Goal: Find specific page/section: Find specific page/section

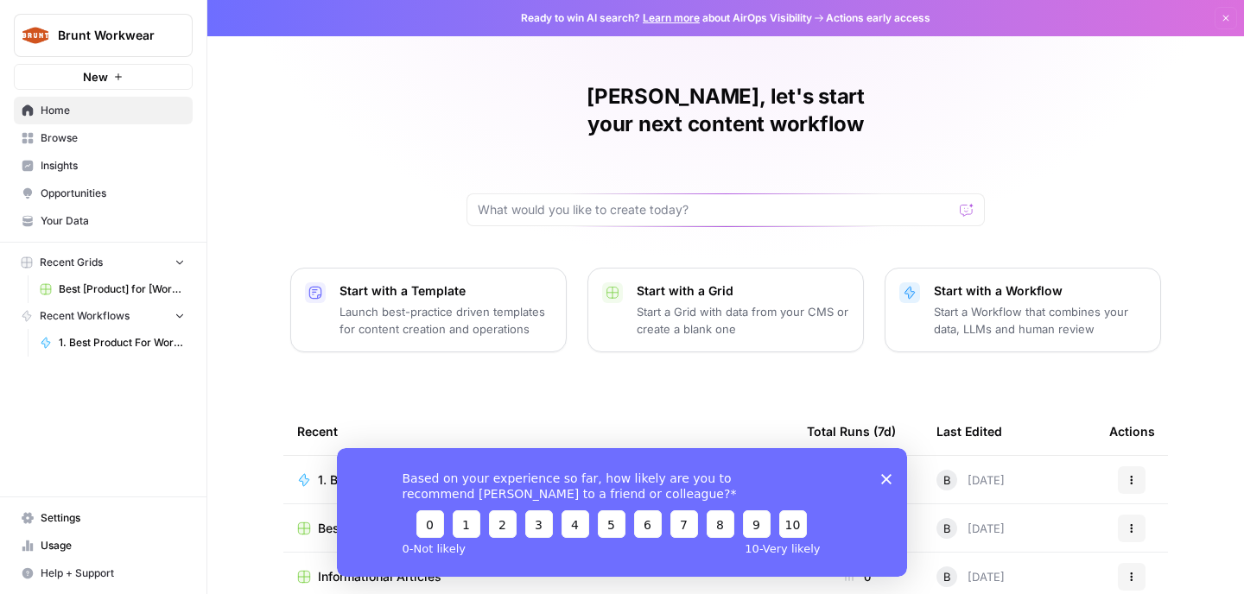
click at [884, 475] on icon "Close survey" at bounding box center [886, 478] width 10 height 10
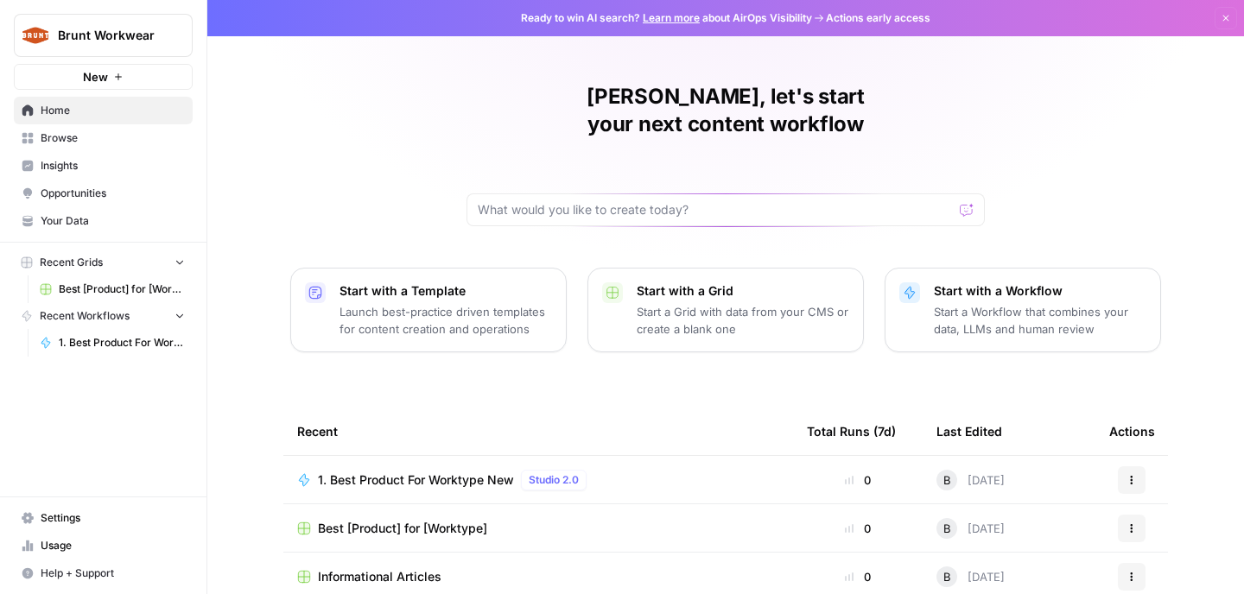
click at [86, 218] on span "Your Data" at bounding box center [113, 221] width 144 height 16
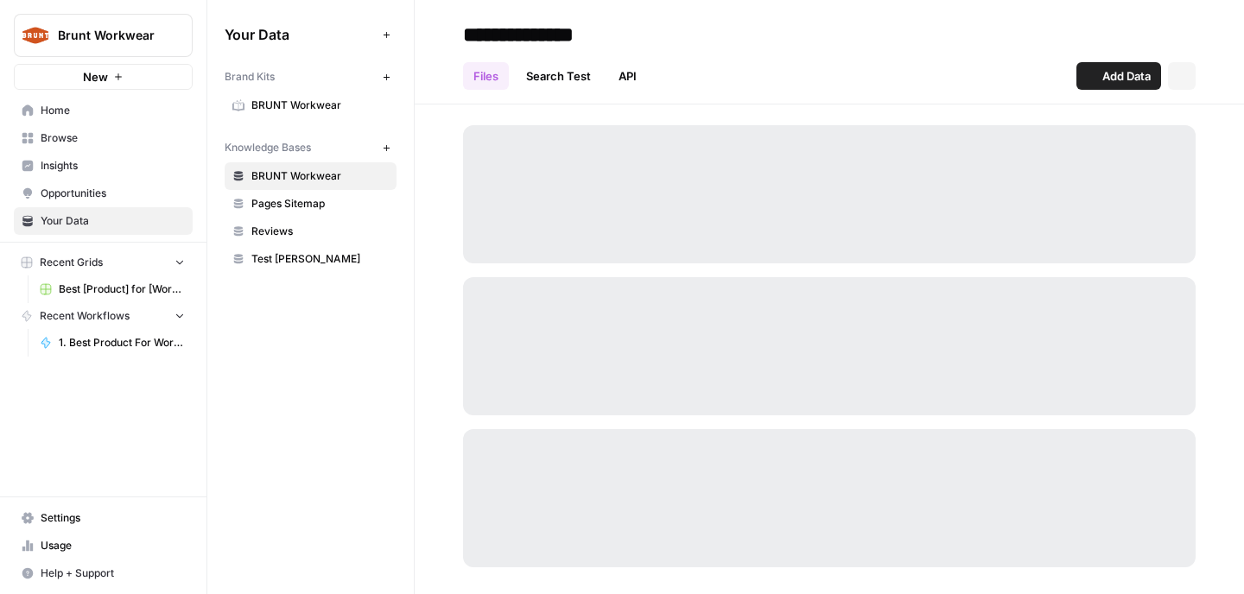
click at [99, 190] on span "Opportunities" at bounding box center [113, 194] width 144 height 16
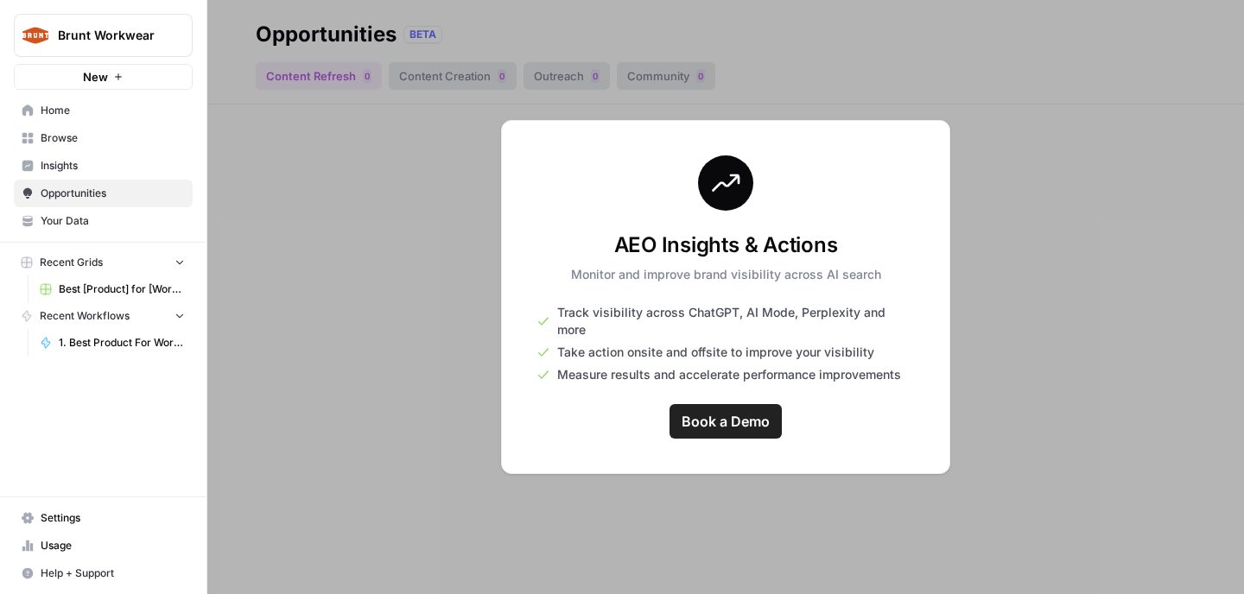
click at [100, 172] on span "Insights" at bounding box center [113, 166] width 144 height 16
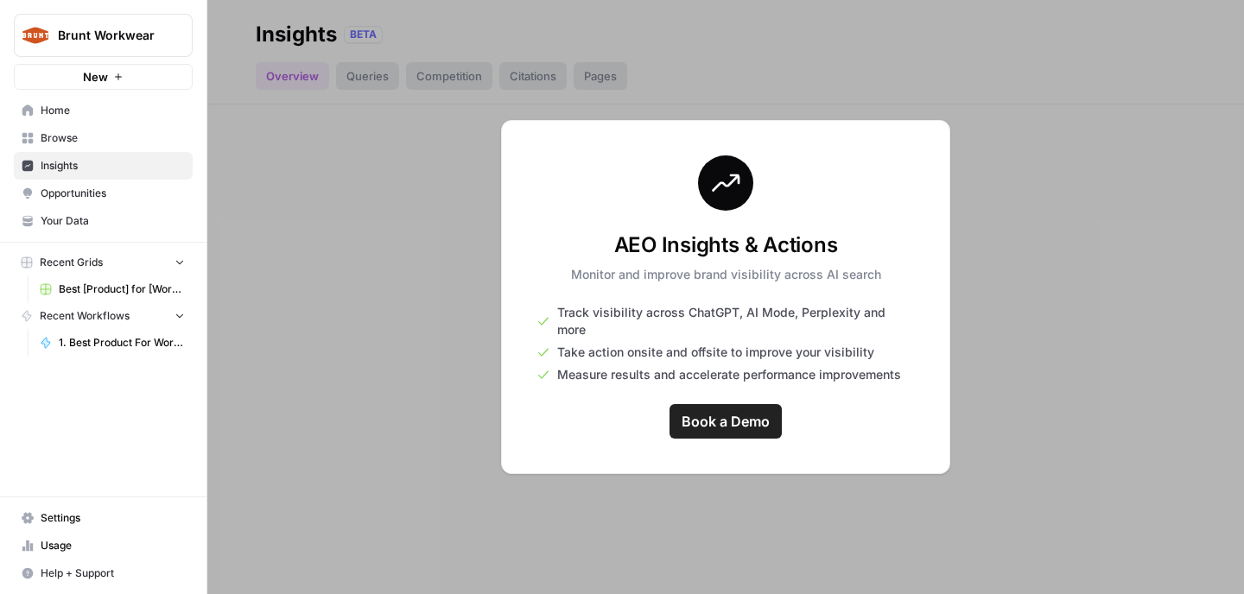
click at [93, 143] on span "Browse" at bounding box center [113, 138] width 144 height 16
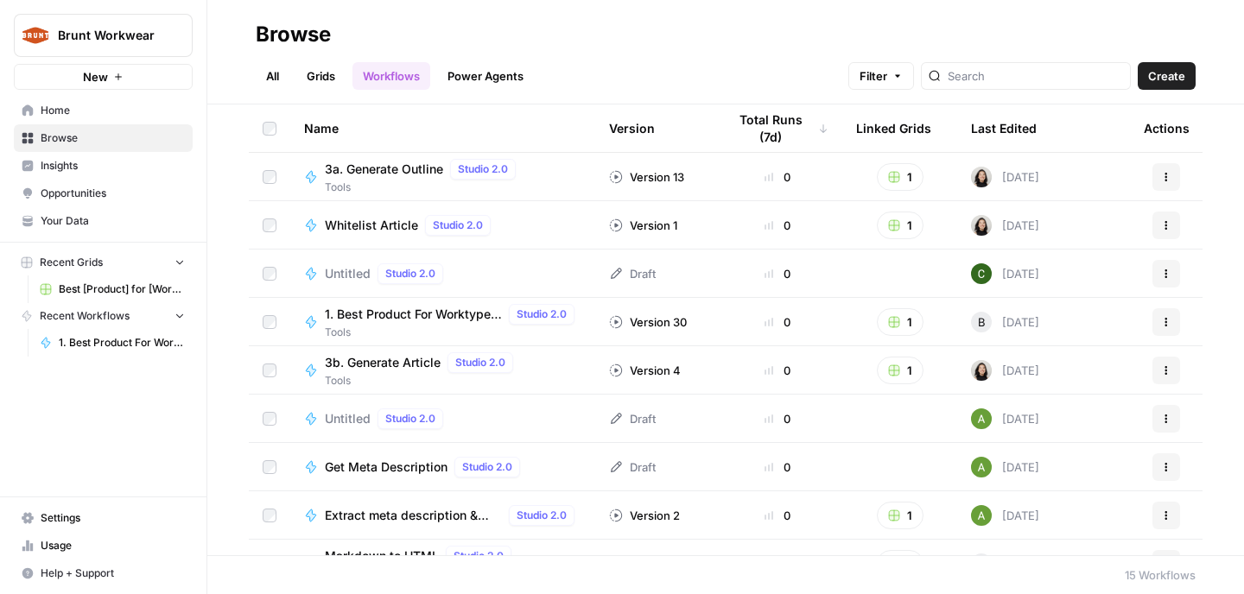
click at [96, 175] on link "Insights" at bounding box center [103, 166] width 179 height 28
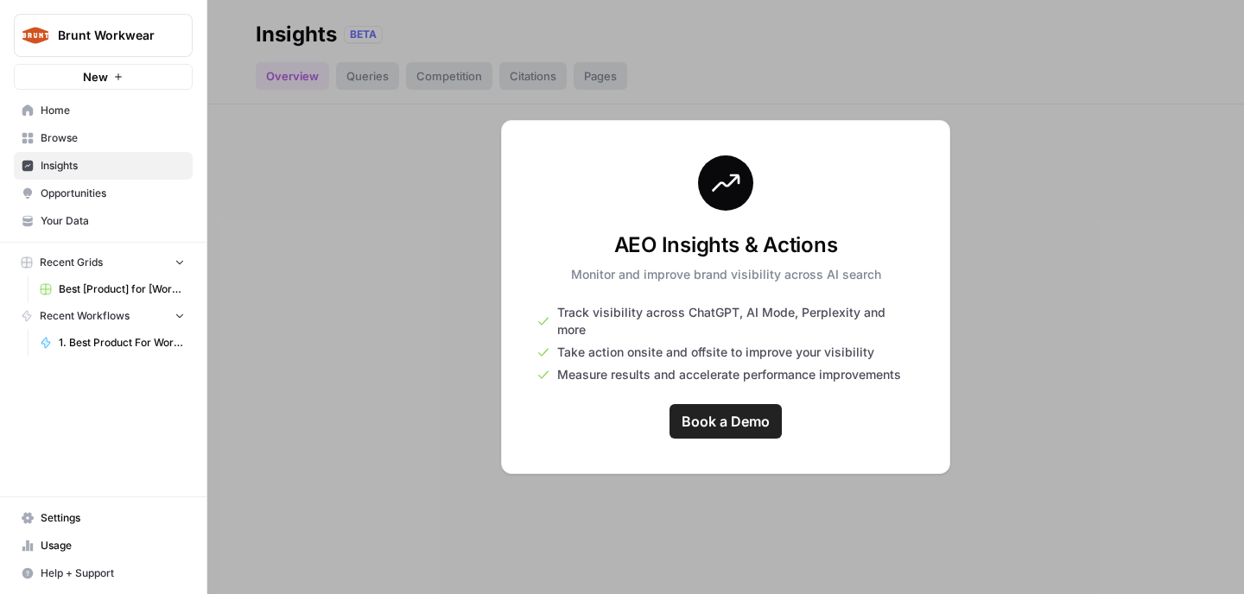
click at [115, 110] on span "Home" at bounding box center [113, 111] width 144 height 16
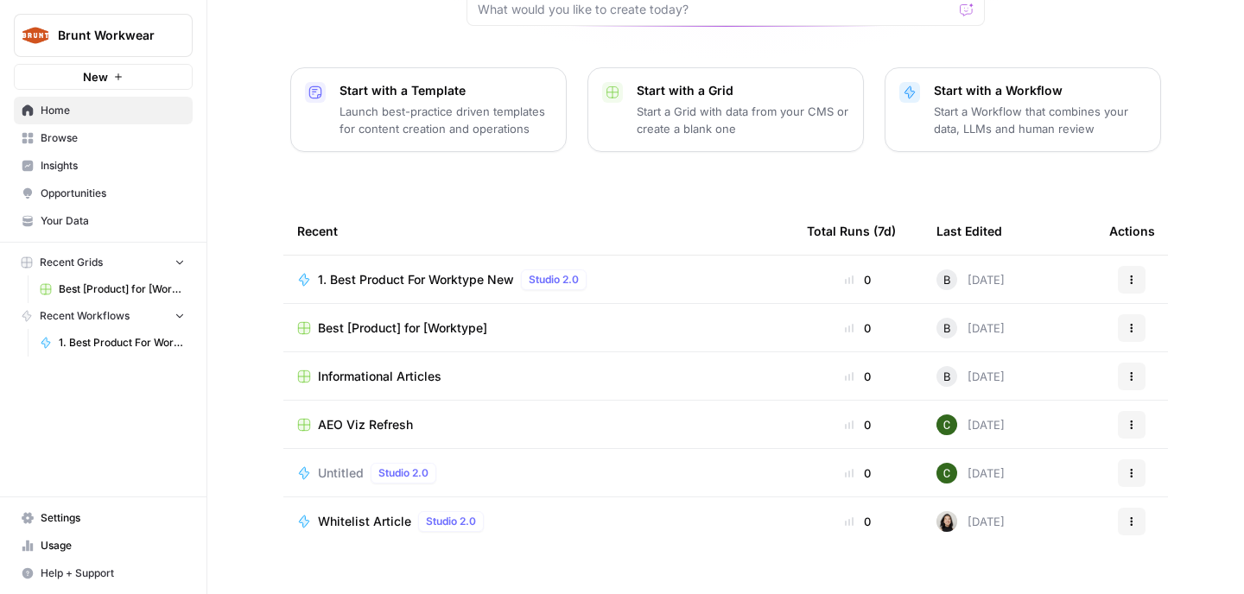
scroll to position [192, 0]
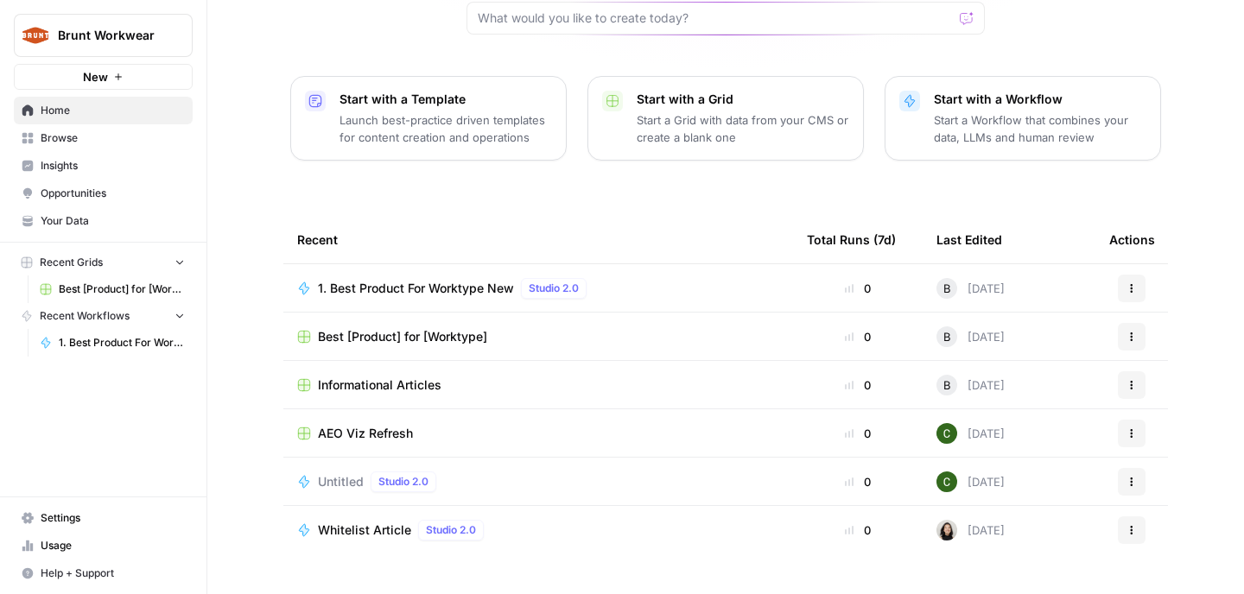
click at [387, 425] on span "AEO Viz Refresh" at bounding box center [365, 433] width 95 height 17
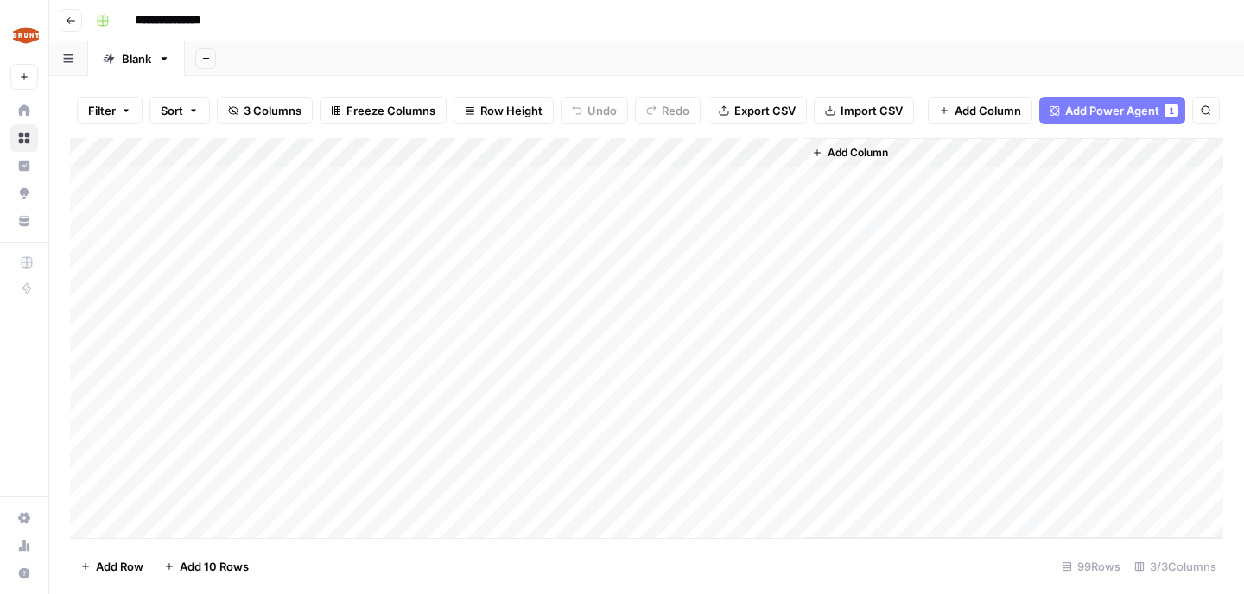
click at [428, 180] on div "Add Column" at bounding box center [646, 338] width 1153 height 400
click at [318, 179] on div "Add Column" at bounding box center [646, 338] width 1153 height 400
click at [318, 179] on body "**********" at bounding box center [622, 297] width 1244 height 594
click at [566, 181] on div "Add Column" at bounding box center [646, 338] width 1153 height 400
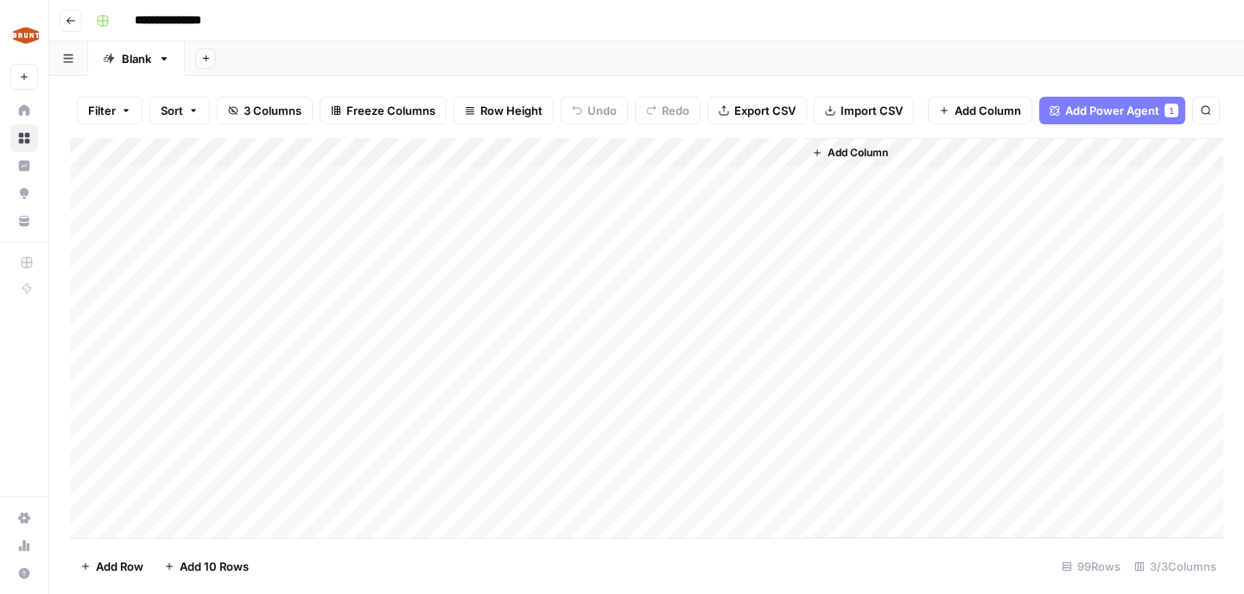
click at [567, 179] on div "Add Column" at bounding box center [646, 338] width 1153 height 400
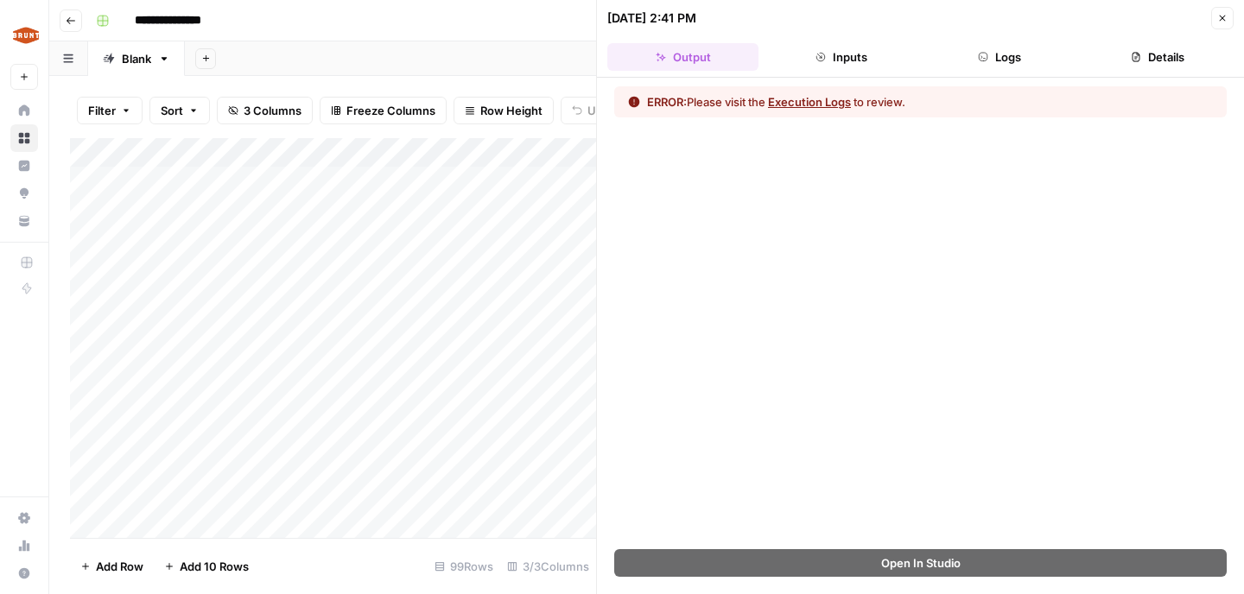
click at [1220, 23] on button "Close" at bounding box center [1222, 18] width 22 height 22
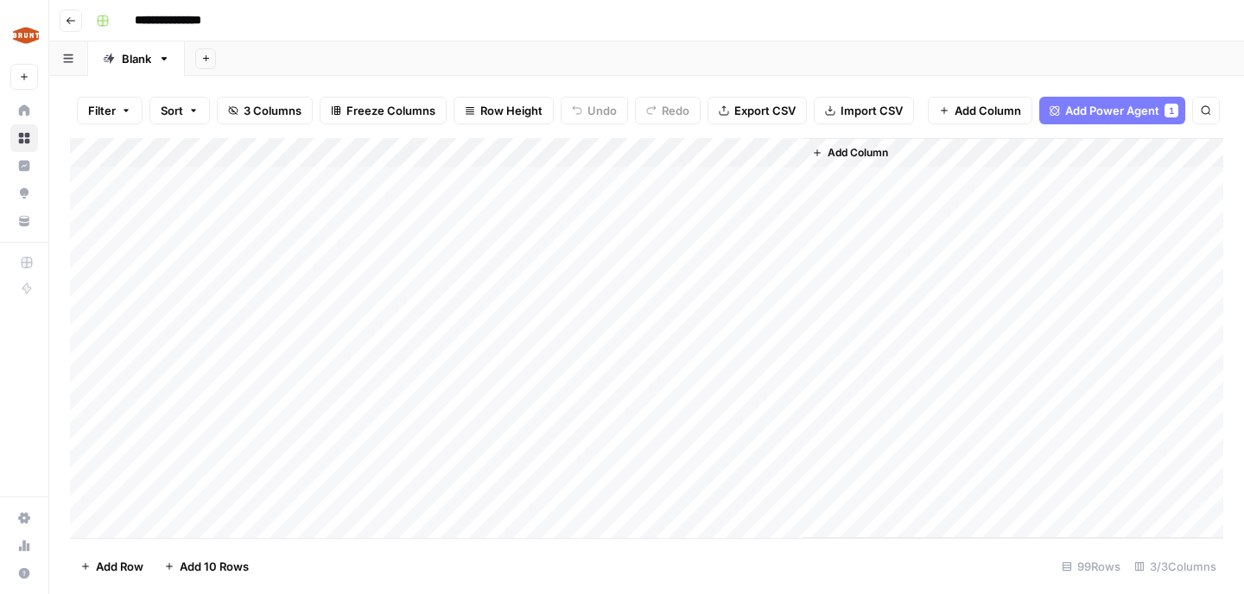
click at [281, 239] on div "Add Column" at bounding box center [646, 338] width 1153 height 400
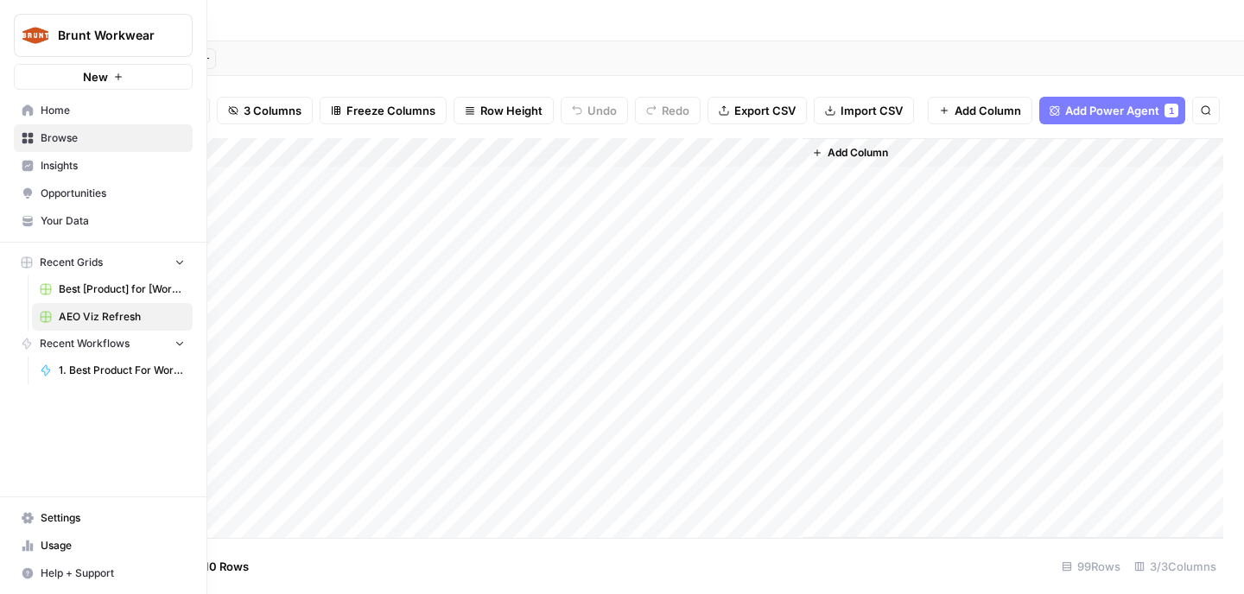
click at [93, 103] on span "Home" at bounding box center [113, 111] width 144 height 16
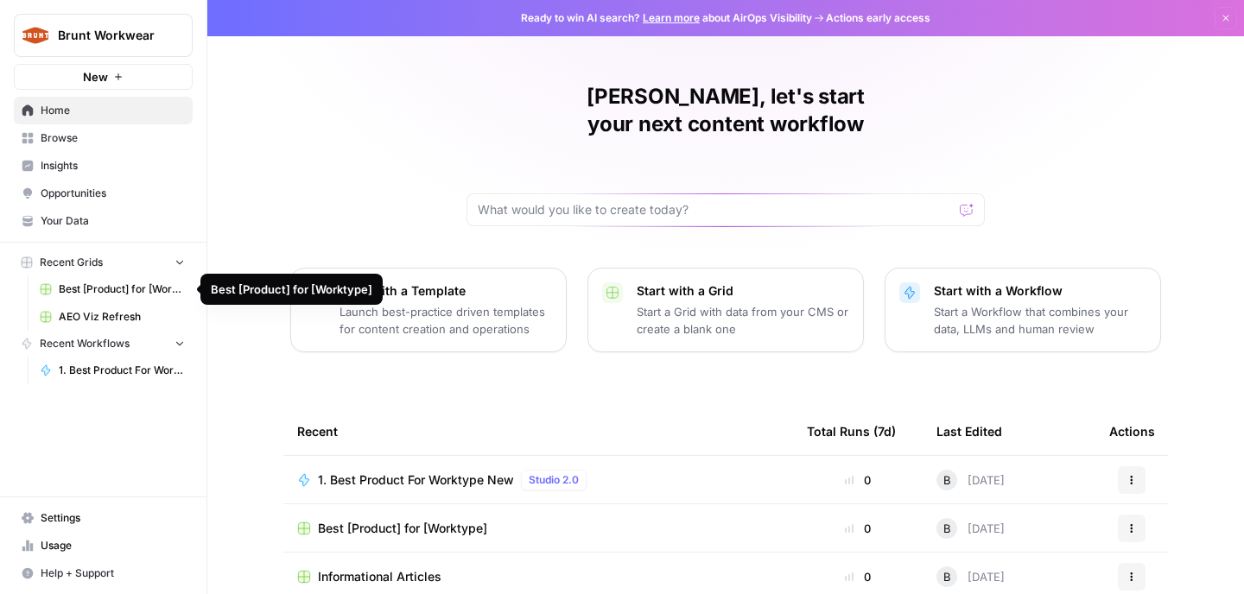
click at [87, 325] on link "AEO Viz Refresh" at bounding box center [112, 317] width 161 height 28
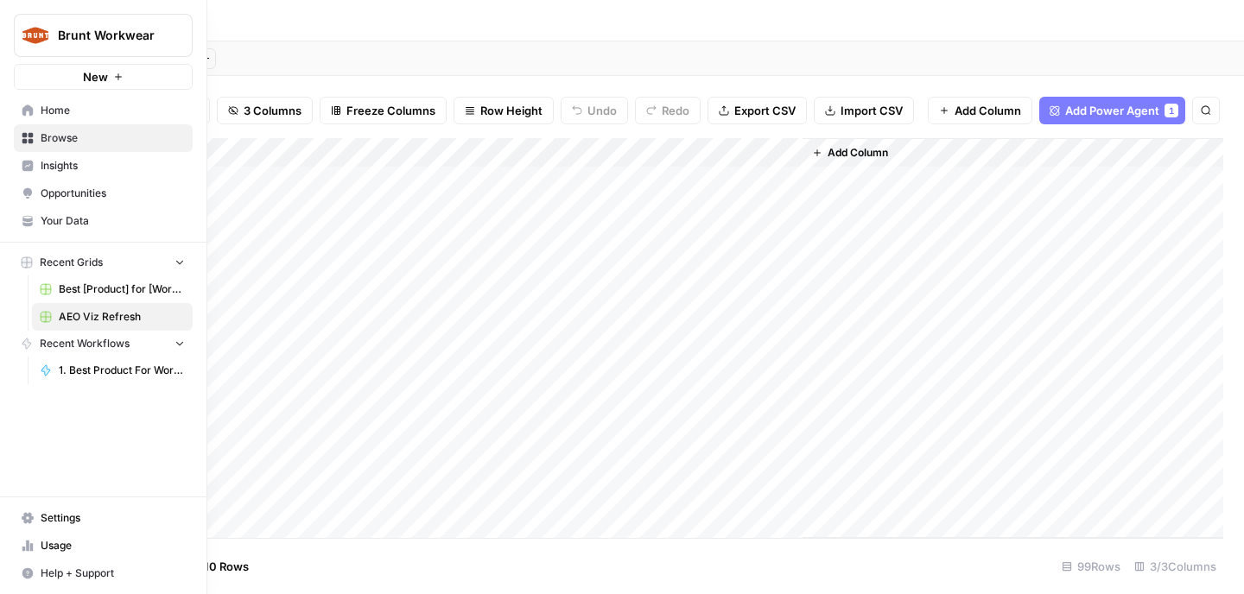
click at [84, 187] on span "Opportunities" at bounding box center [113, 194] width 144 height 16
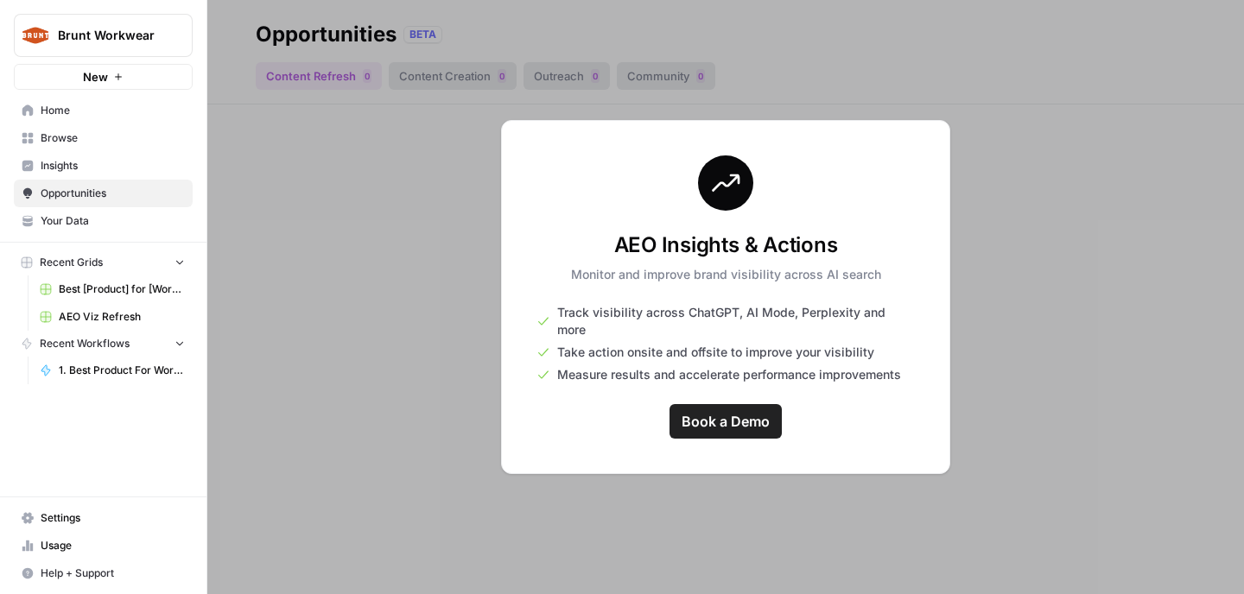
click at [95, 156] on link "Insights" at bounding box center [103, 166] width 179 height 28
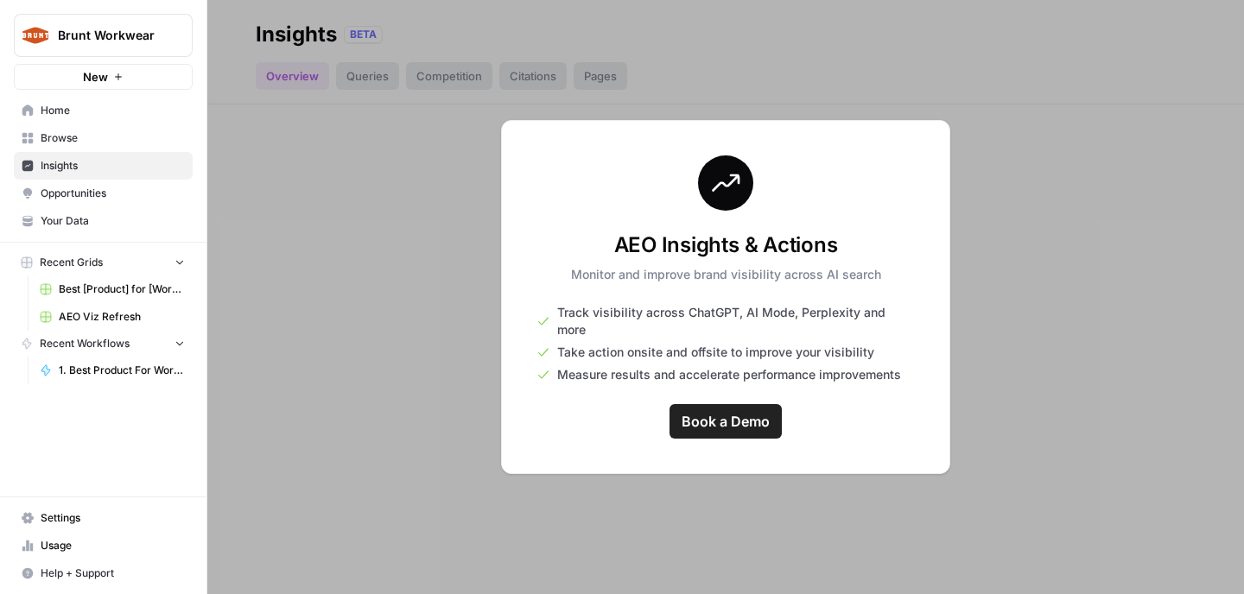
click at [95, 216] on span "Your Data" at bounding box center [113, 221] width 144 height 16
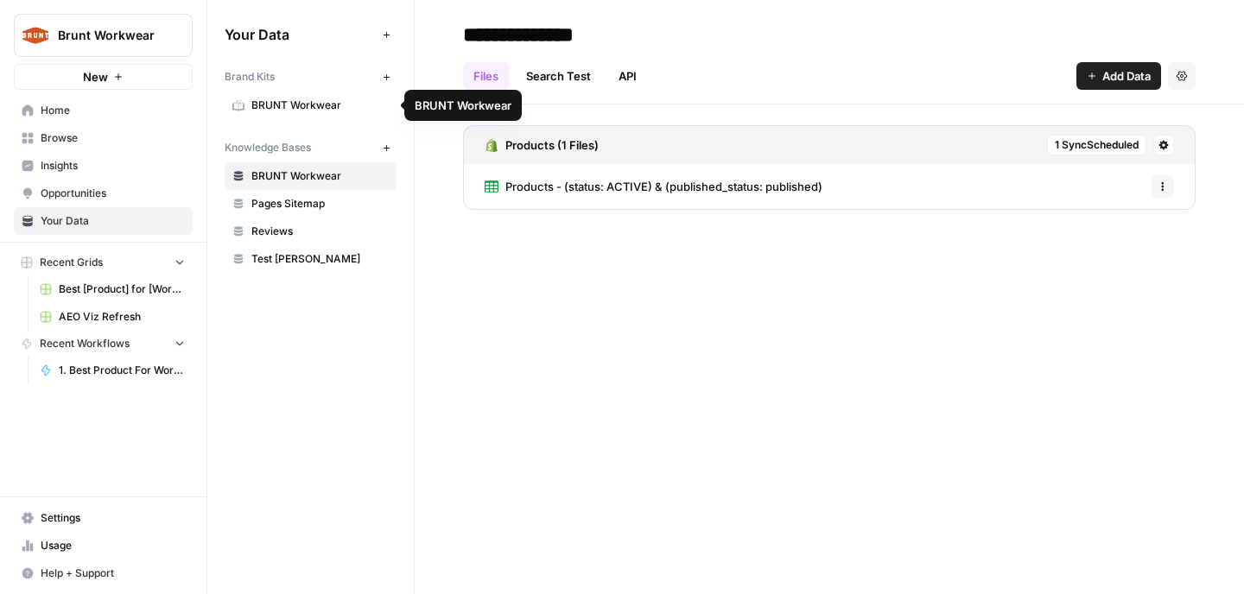
click at [135, 112] on span "Home" at bounding box center [113, 111] width 144 height 16
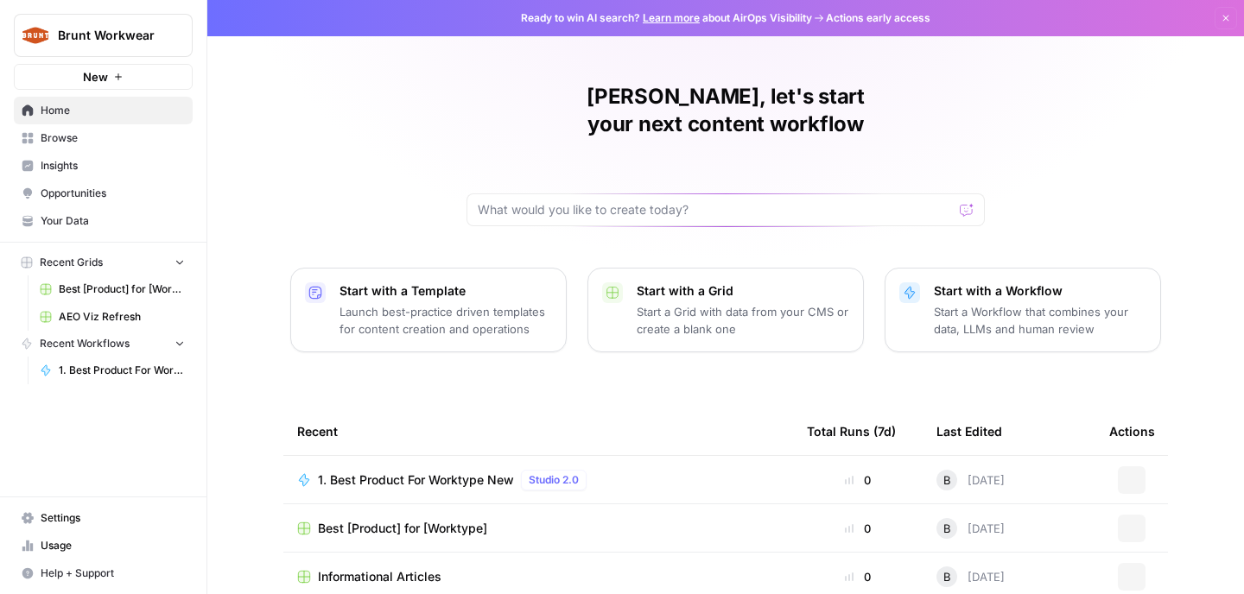
click at [114, 41] on span "Brunt Workwear" at bounding box center [110, 35] width 105 height 17
click at [67, 410] on div "Brunt Workwear New Home Browse Insights Opportunities Your Data Recent Grids Be…" at bounding box center [103, 297] width 206 height 594
click at [125, 366] on span "1. Best Product For Worktype New" at bounding box center [122, 371] width 126 height 16
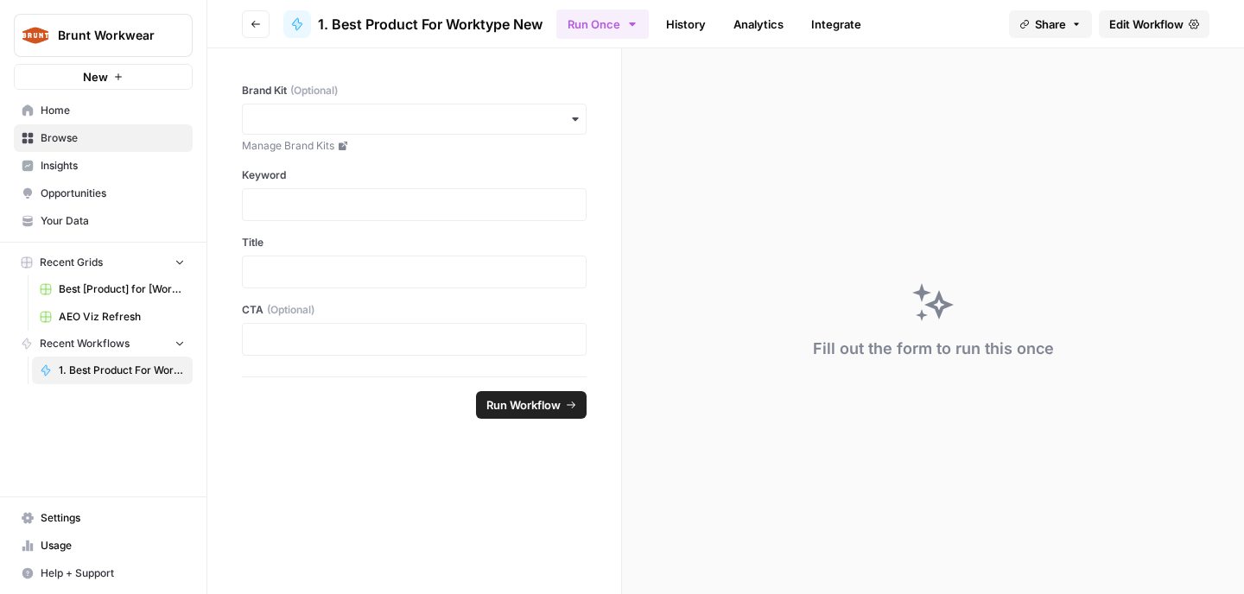
click at [254, 23] on icon "button" at bounding box center [255, 24] width 9 height 7
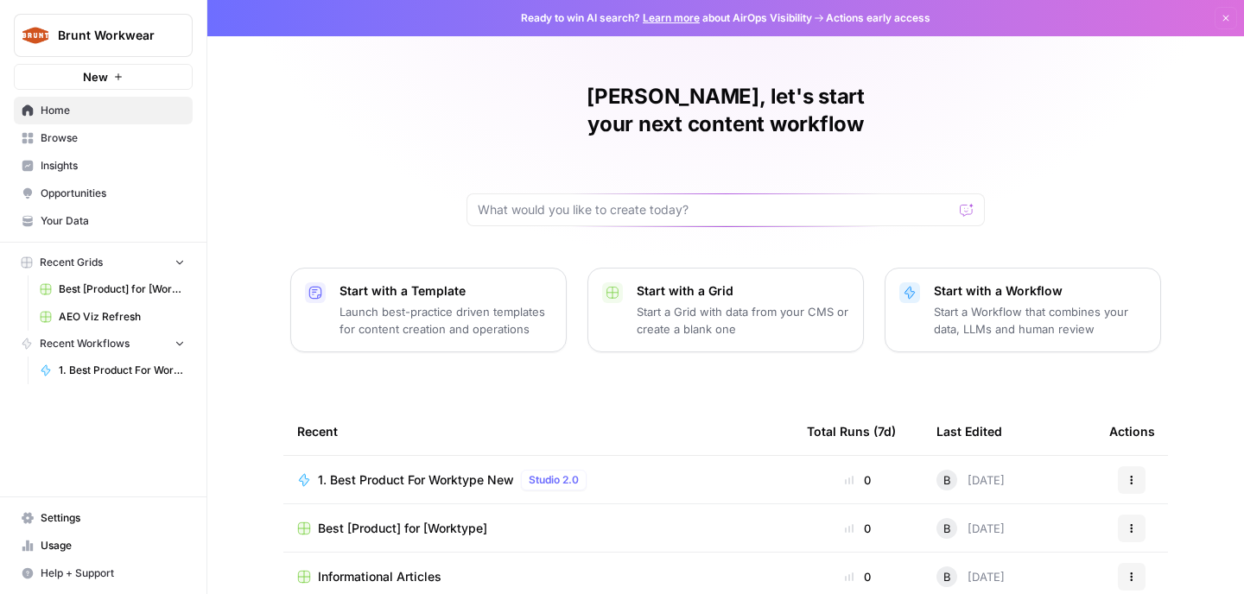
scroll to position [200, 0]
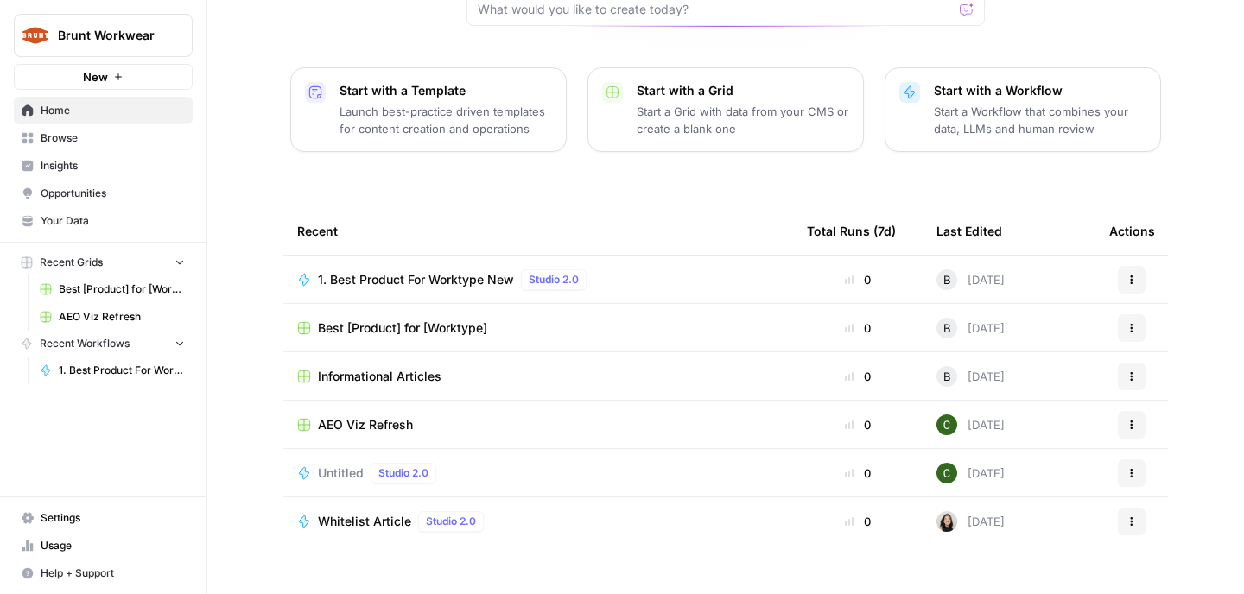
click at [441, 320] on span "Best [Product] for [Worktype]" at bounding box center [402, 328] width 169 height 17
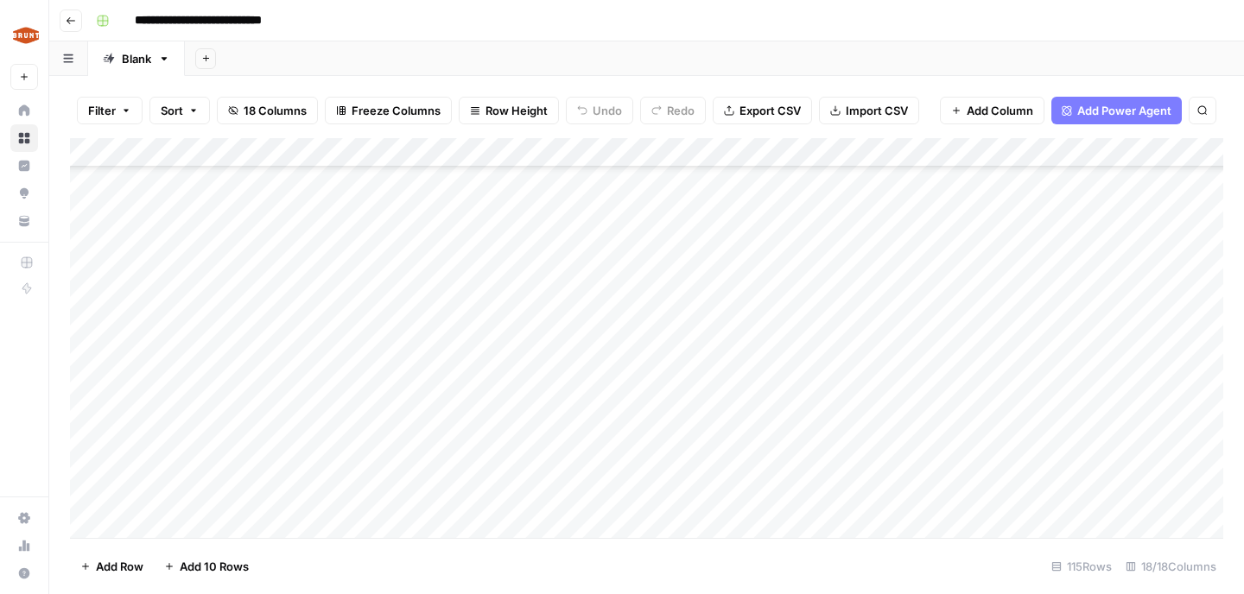
scroll to position [2399, 0]
